Goal: Check status: Check status

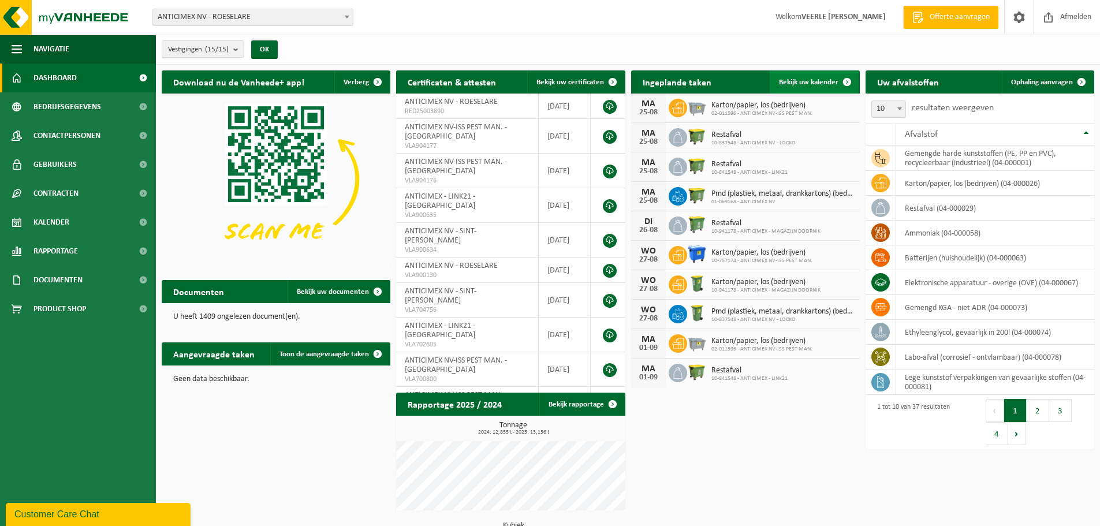
click at [816, 70] on link "Bekijk uw kalender" at bounding box center [814, 81] width 89 height 23
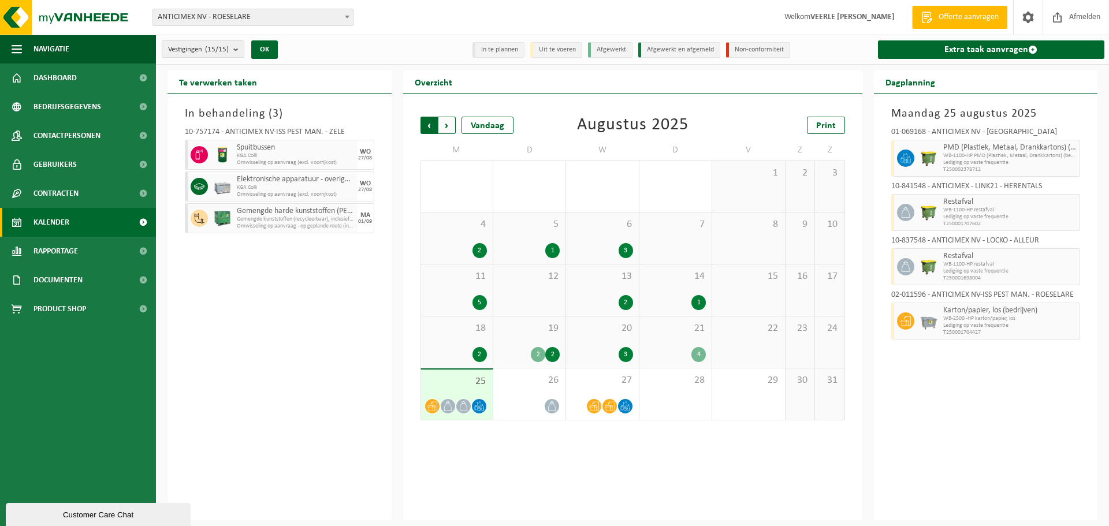
click at [451, 125] on span "Volgende" at bounding box center [446, 125] width 17 height 17
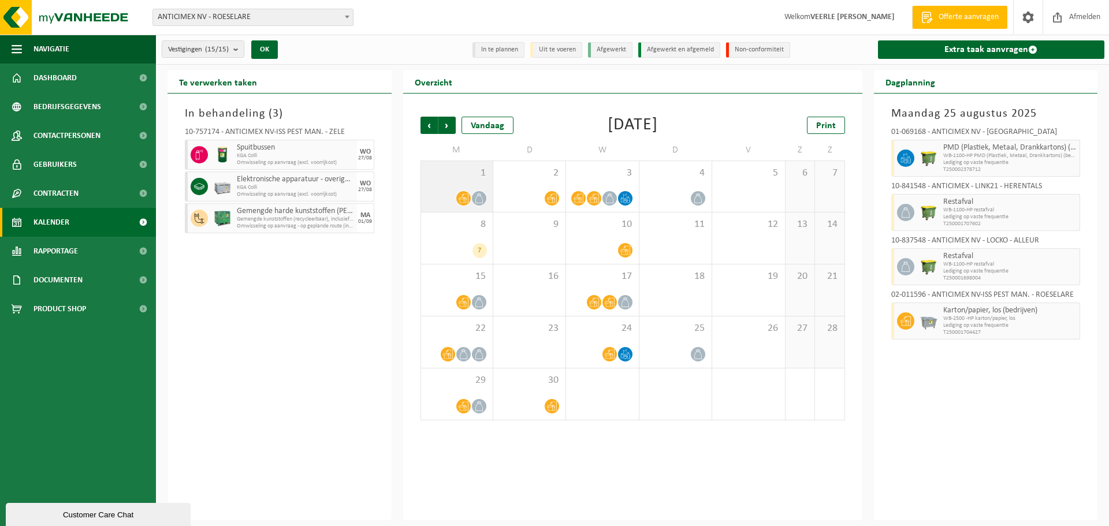
click at [436, 203] on div at bounding box center [457, 199] width 60 height 16
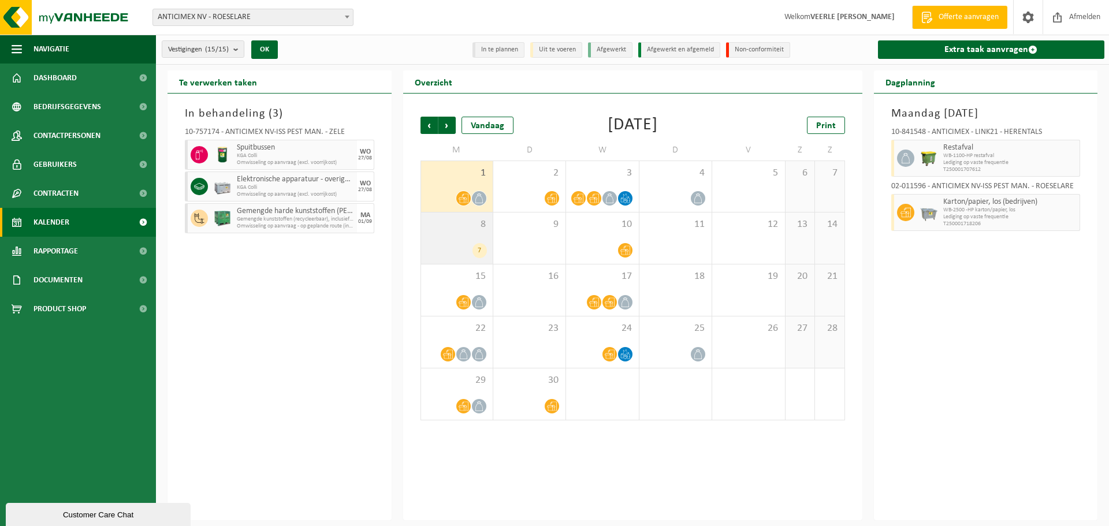
click at [455, 228] on span "8" at bounding box center [457, 224] width 60 height 13
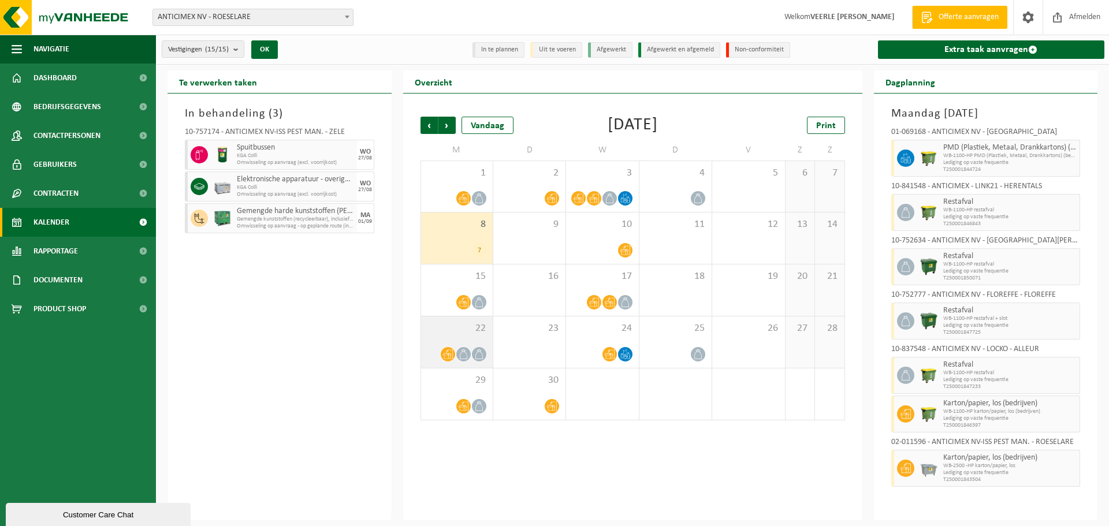
drag, startPoint x: 460, startPoint y: 340, endPoint x: 453, endPoint y: 351, distance: 12.5
click at [460, 340] on div "22" at bounding box center [457, 341] width 72 height 51
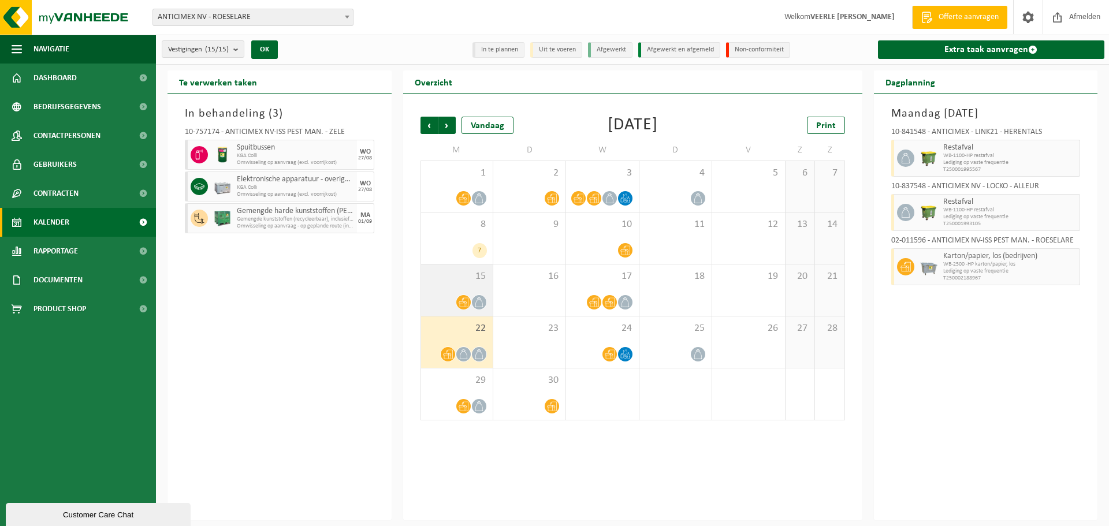
click at [471, 293] on div "15" at bounding box center [457, 289] width 72 height 51
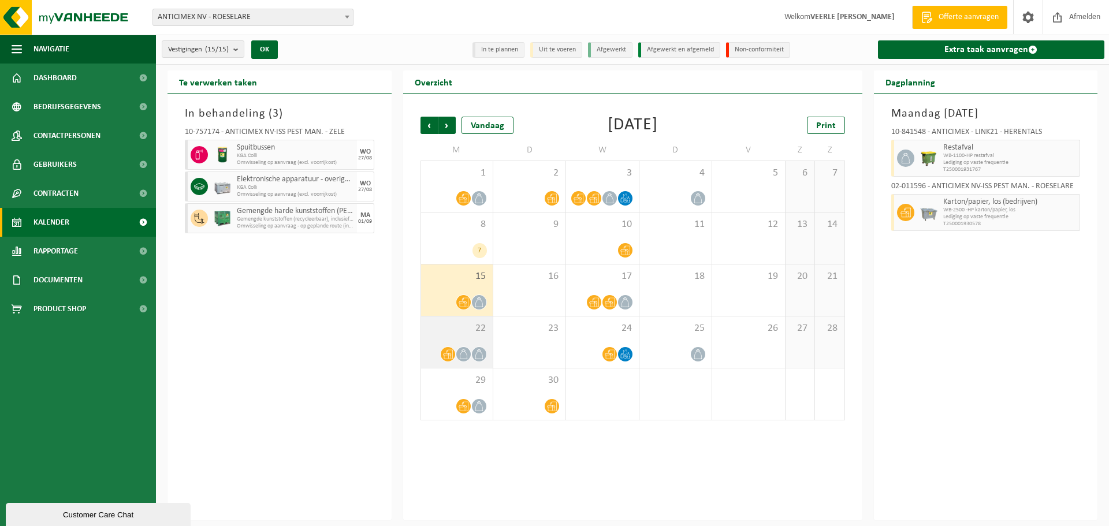
click at [463, 342] on div "22" at bounding box center [457, 341] width 72 height 51
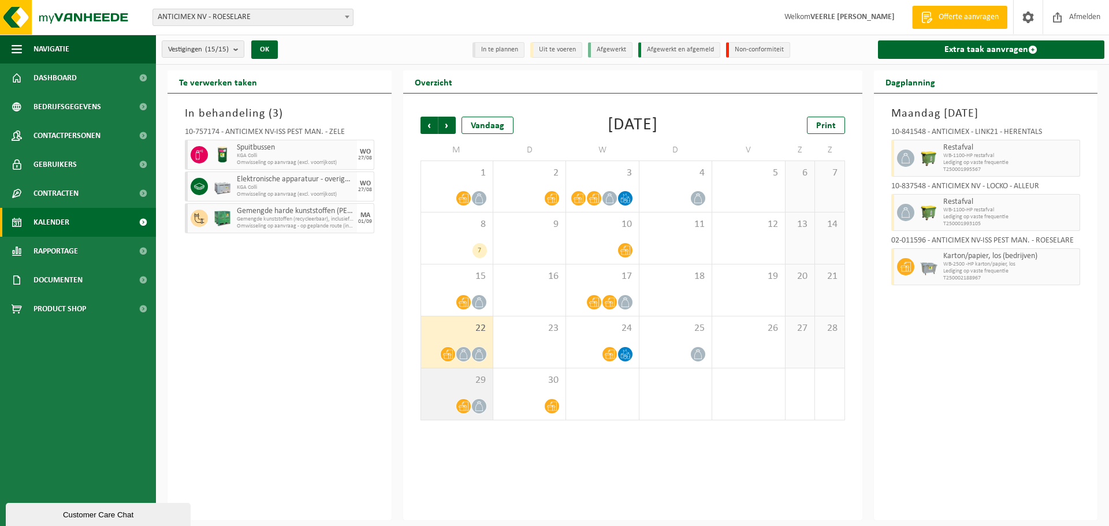
click at [456, 396] on div "29" at bounding box center [457, 393] width 72 height 51
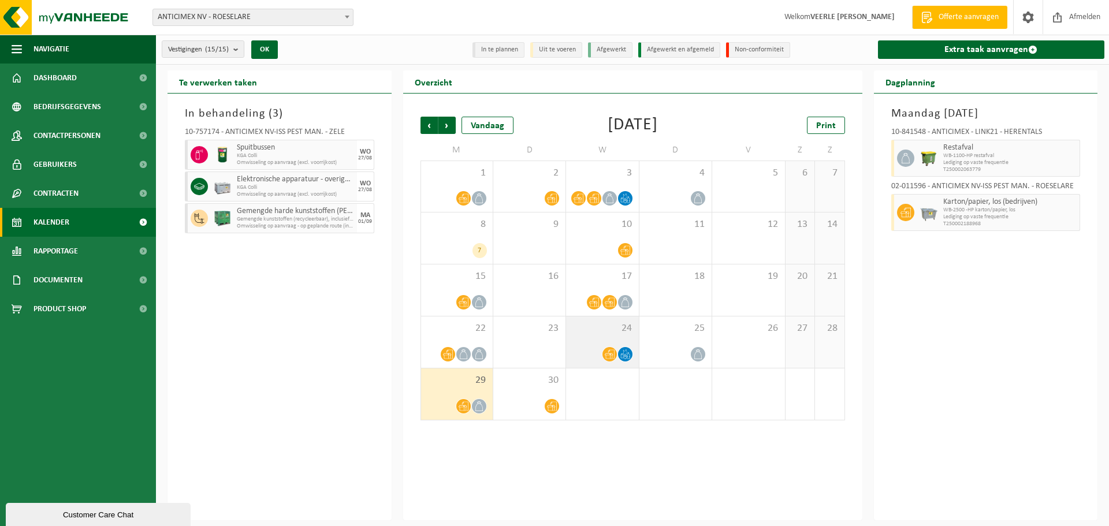
click at [620, 334] on div "24" at bounding box center [602, 341] width 72 height 51
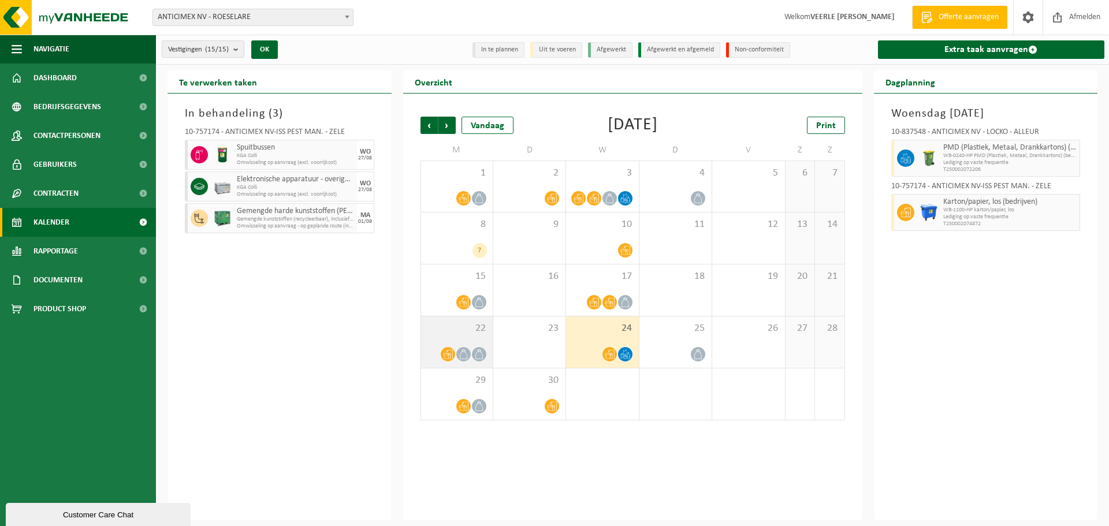
click at [460, 348] on span at bounding box center [463, 354] width 14 height 14
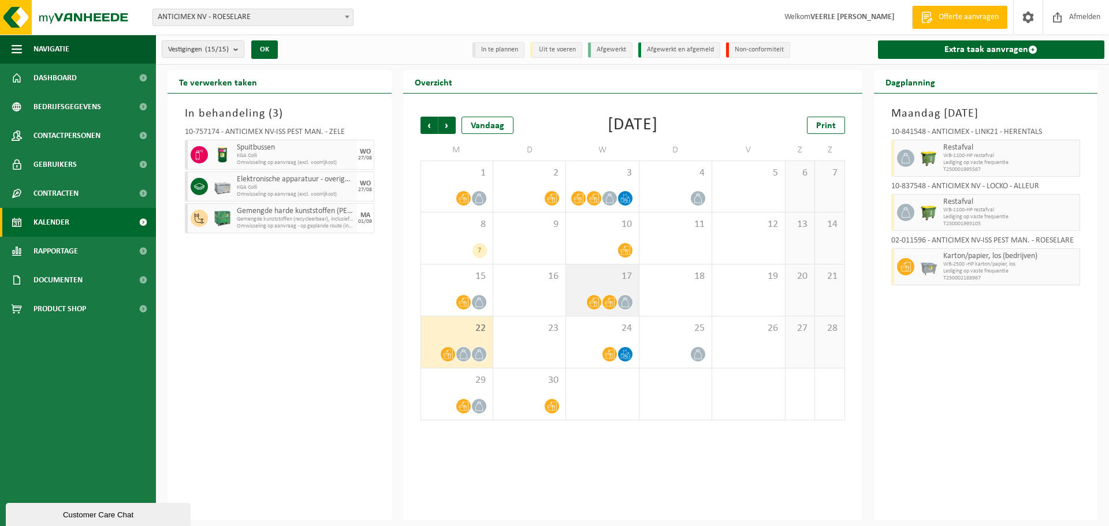
click at [614, 293] on div "17" at bounding box center [602, 289] width 72 height 51
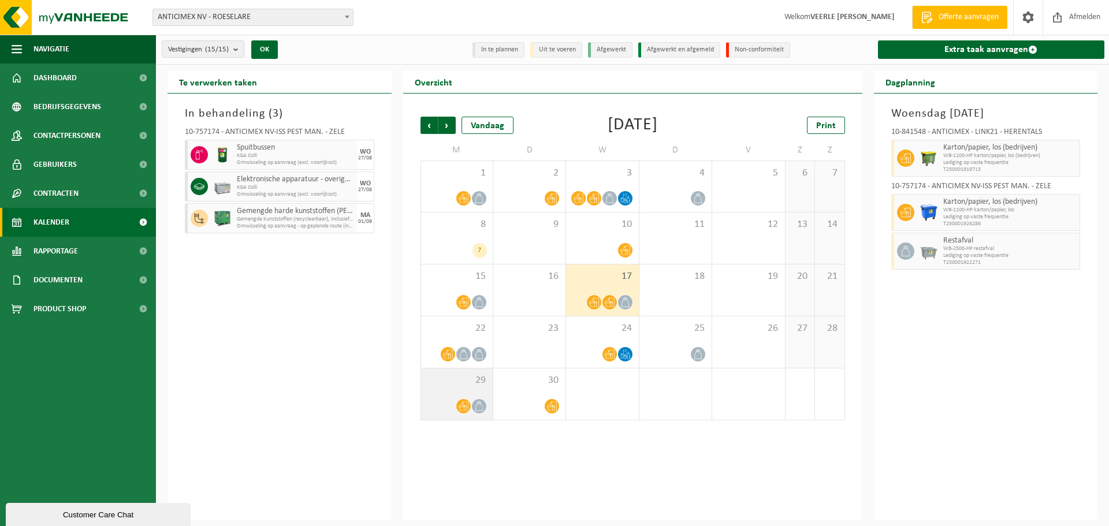
click at [459, 405] on icon at bounding box center [464, 406] width 10 height 10
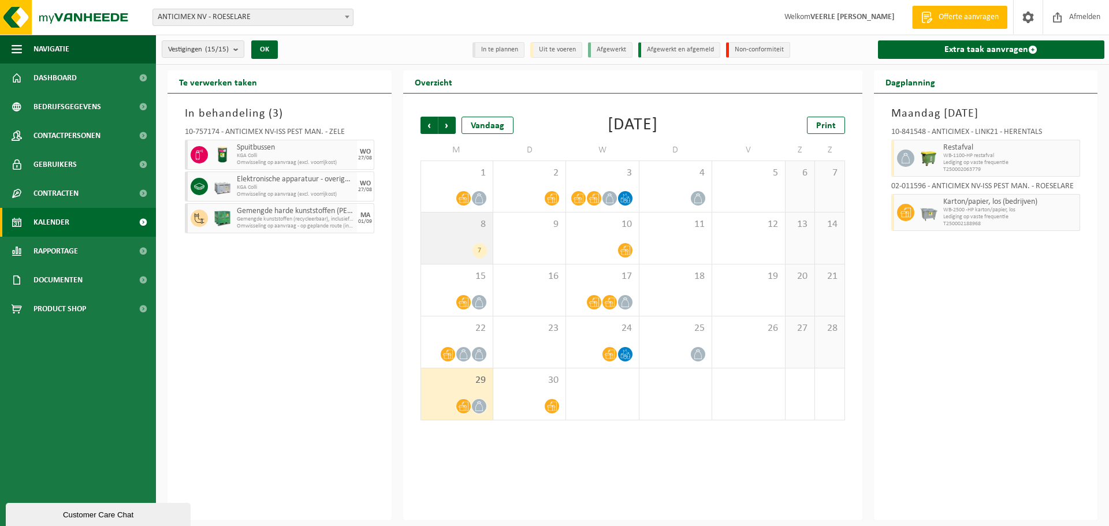
click at [475, 242] on div "8 7" at bounding box center [457, 238] width 72 height 51
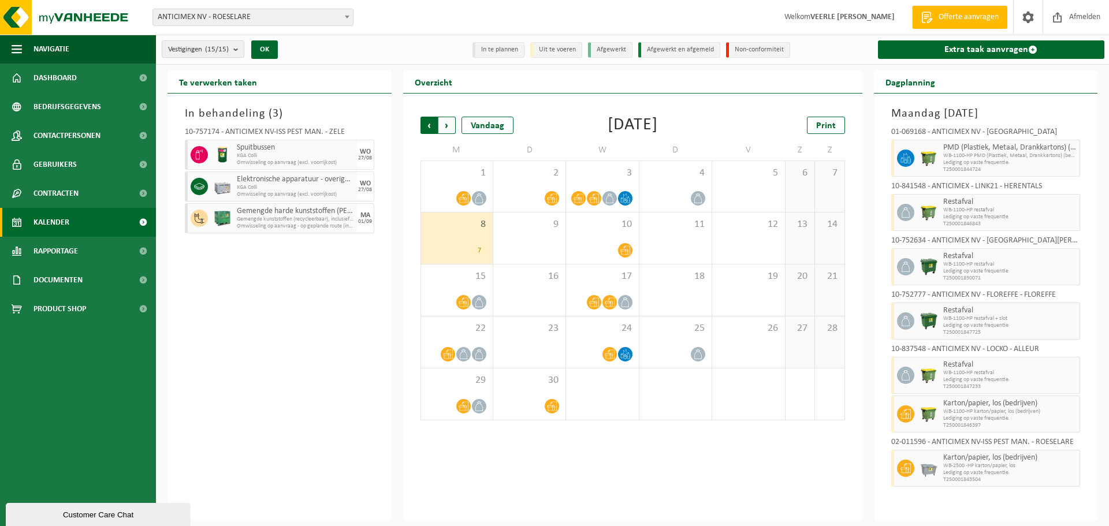
click at [449, 119] on span "Volgende" at bounding box center [446, 125] width 17 height 17
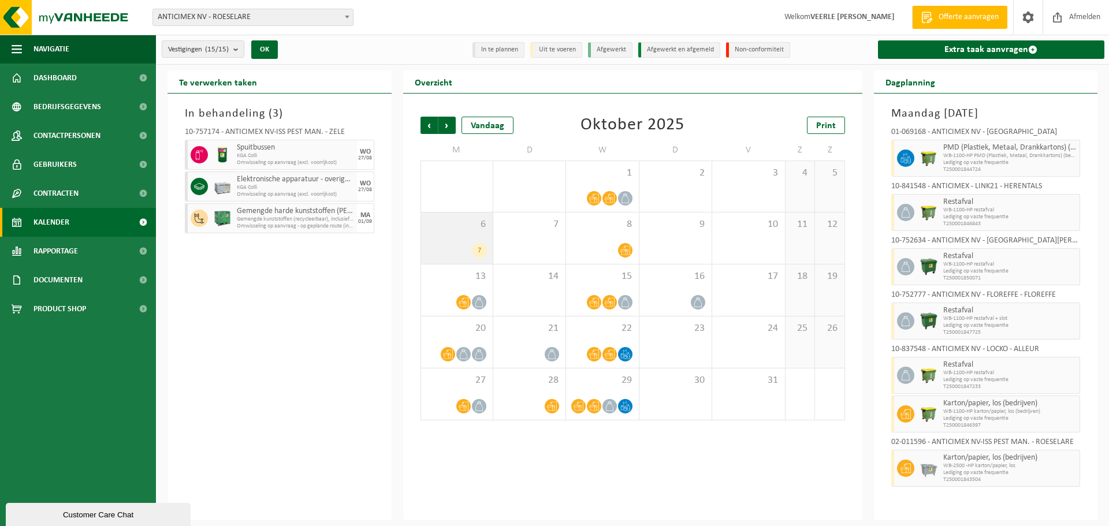
click at [449, 237] on div "6 7" at bounding box center [457, 238] width 72 height 51
click at [461, 297] on icon at bounding box center [464, 302] width 10 height 10
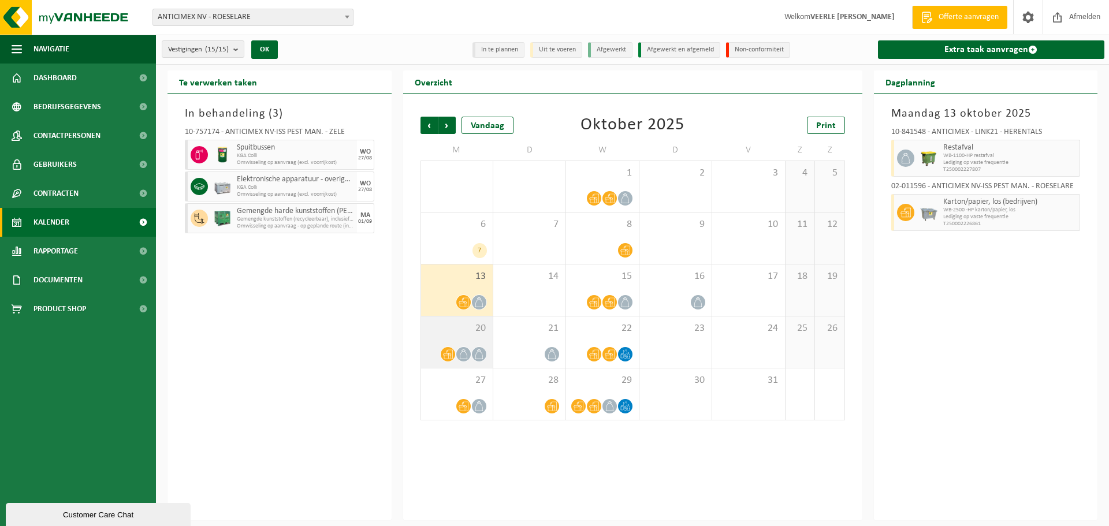
click at [452, 345] on div "20" at bounding box center [457, 341] width 72 height 51
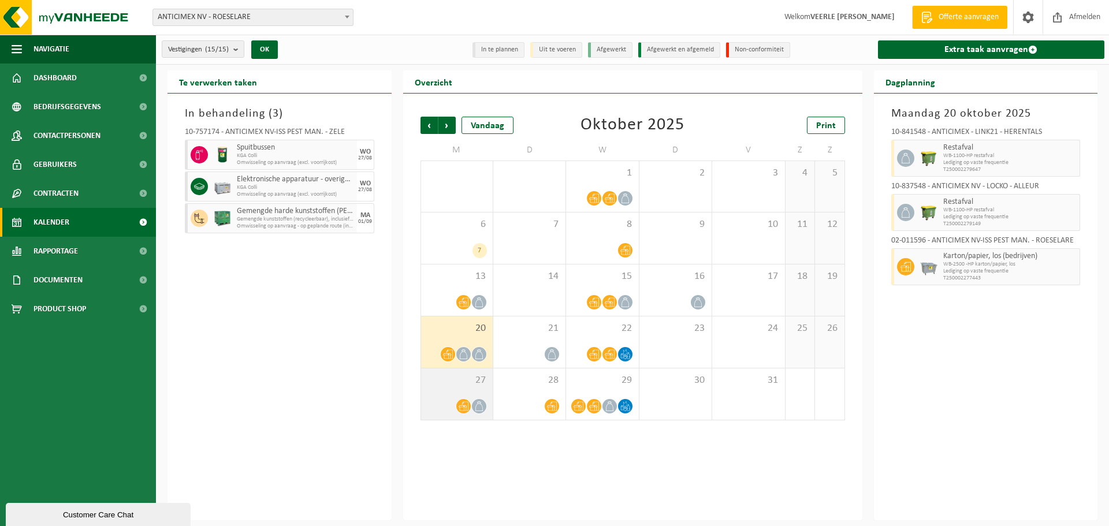
click at [439, 381] on span "27" at bounding box center [457, 380] width 60 height 13
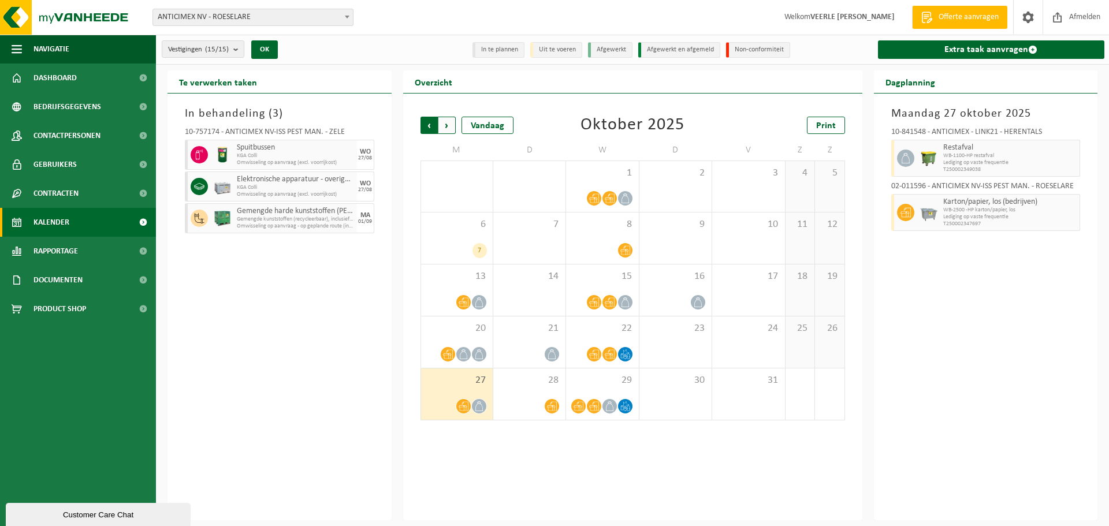
click at [445, 124] on span "Volgende" at bounding box center [446, 125] width 17 height 17
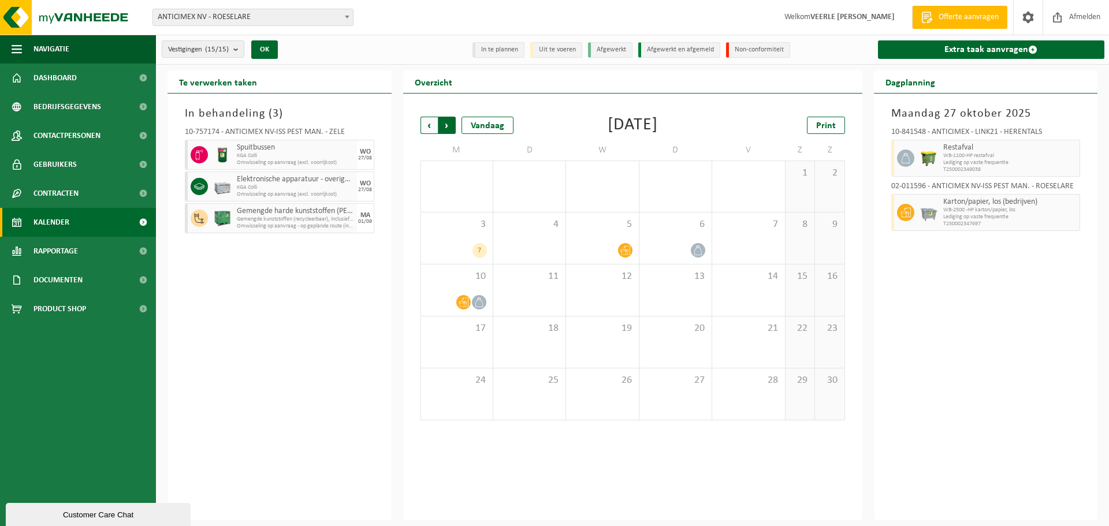
click at [430, 129] on span "Vorige" at bounding box center [428, 125] width 17 height 17
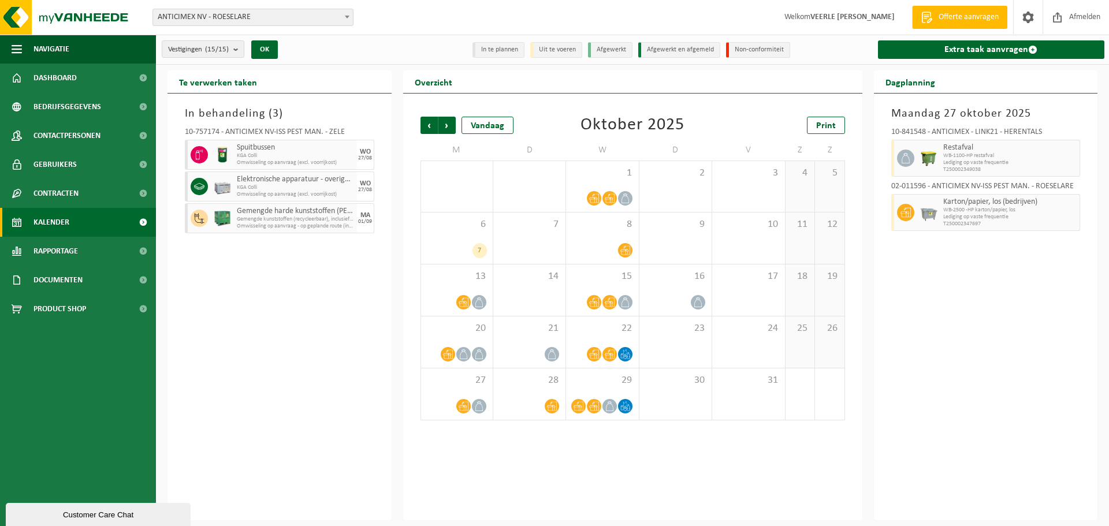
click at [430, 129] on span "Vorige" at bounding box center [428, 125] width 17 height 17
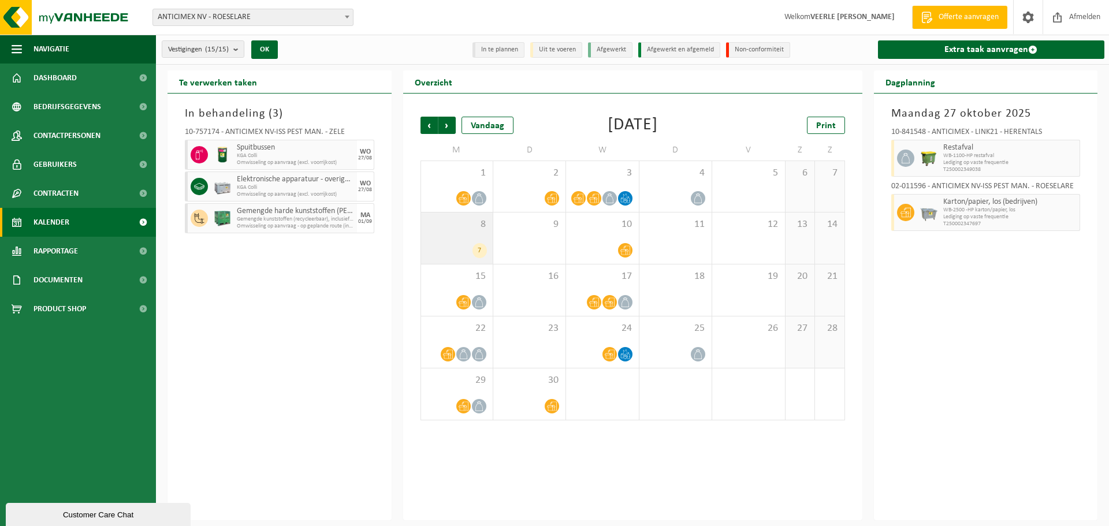
click at [460, 249] on div "7" at bounding box center [457, 250] width 60 height 15
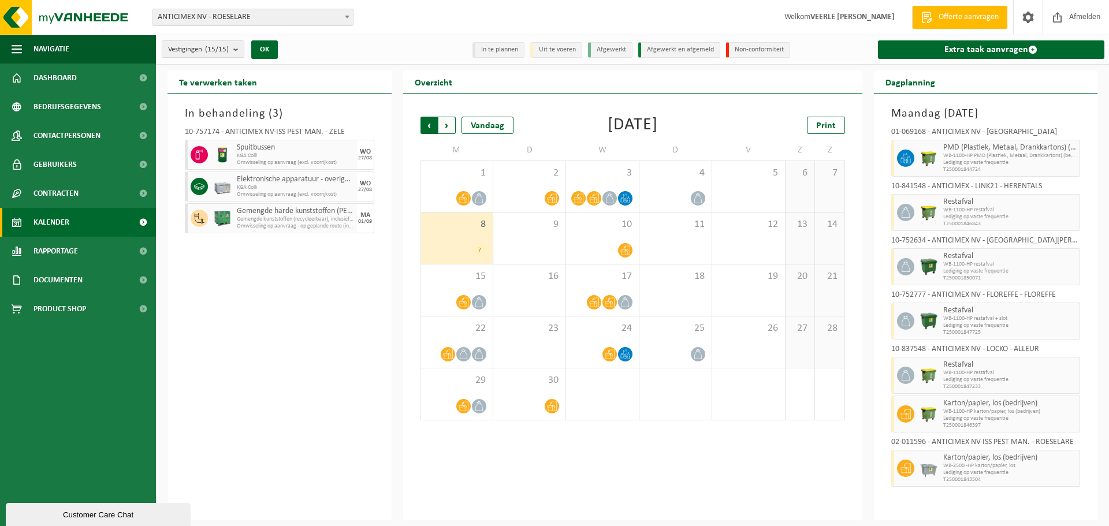
click at [445, 124] on span "Volgende" at bounding box center [446, 125] width 17 height 17
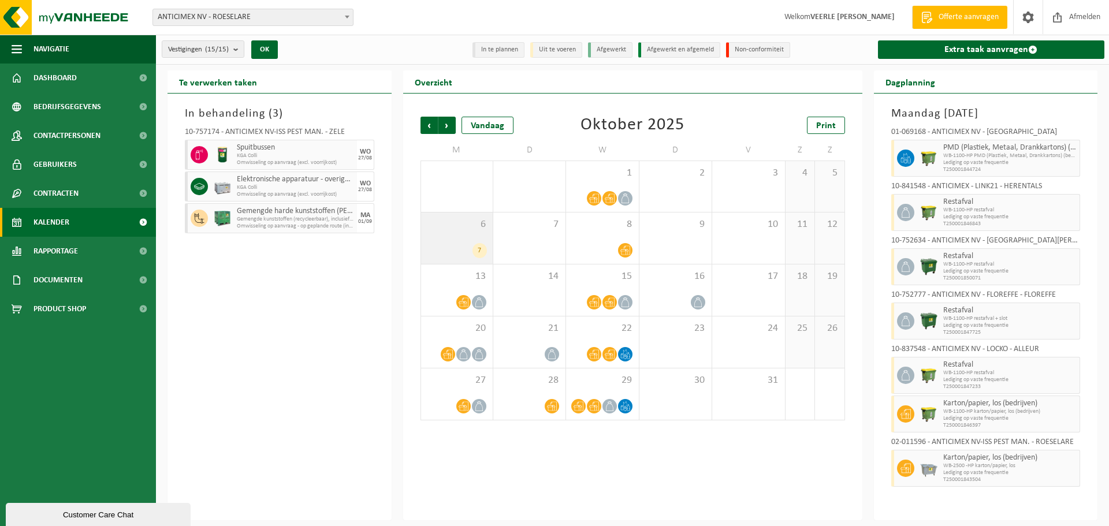
click at [465, 239] on div "6 7" at bounding box center [457, 238] width 72 height 51
click at [445, 122] on span "Volgende" at bounding box center [446, 125] width 17 height 17
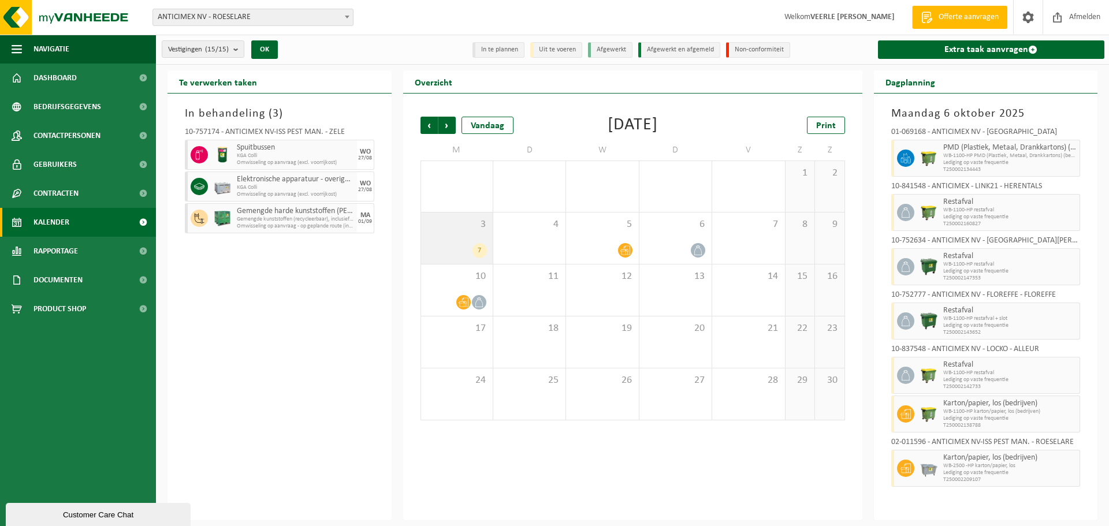
click at [452, 233] on div "3 7" at bounding box center [457, 238] width 72 height 51
click at [449, 129] on span "Volgende" at bounding box center [446, 125] width 17 height 17
click at [461, 230] on span "8" at bounding box center [457, 224] width 60 height 13
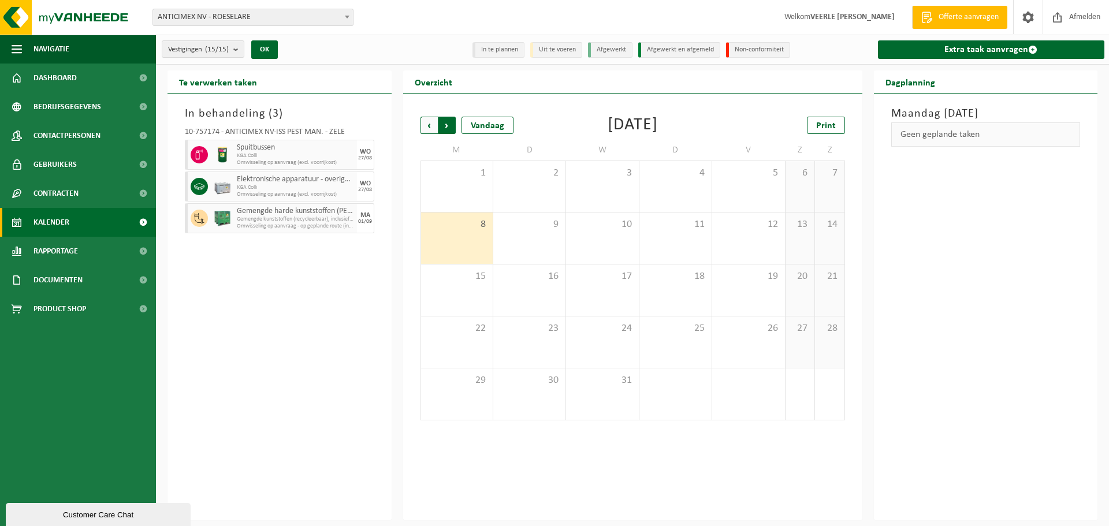
click at [427, 128] on span "Vorige" at bounding box center [428, 125] width 17 height 17
click at [451, 126] on span "Volgende" at bounding box center [446, 125] width 17 height 17
click at [464, 176] on span "1" at bounding box center [457, 173] width 60 height 13
